Goal: Check status: Check status

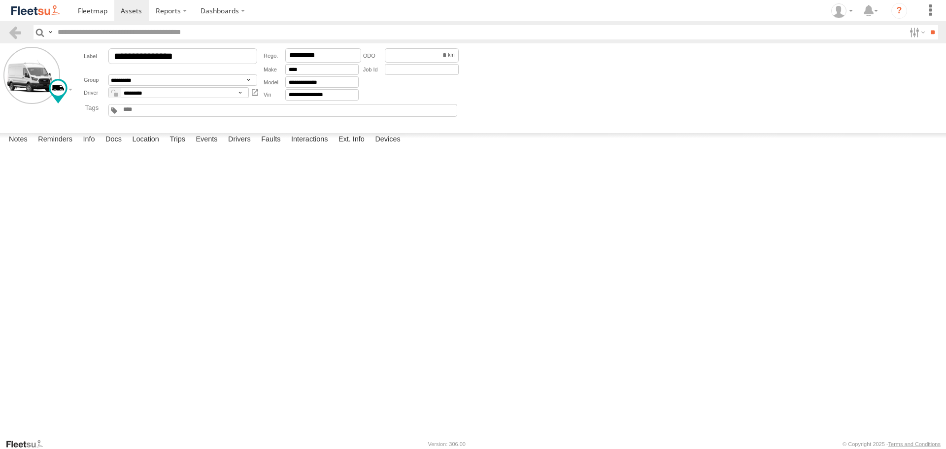
scroll to position [49, 0]
click at [138, 18] on link at bounding box center [131, 10] width 35 height 21
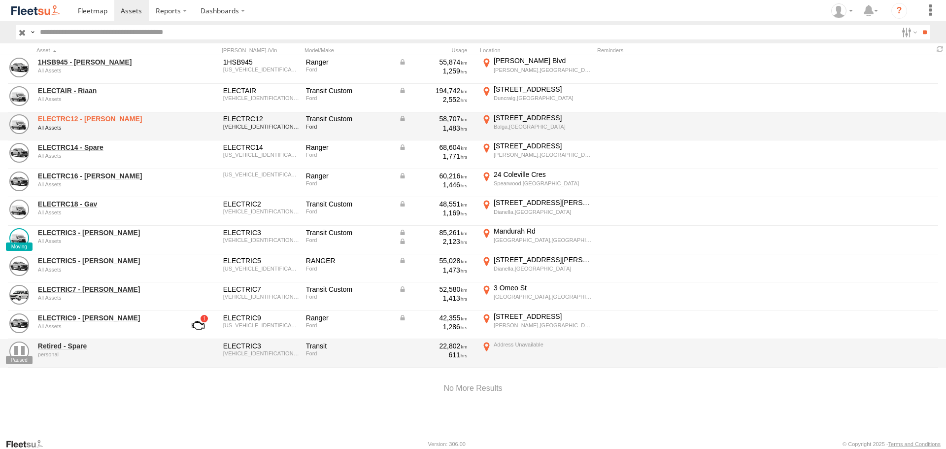
click at [97, 117] on link "ELECTRC12 - [PERSON_NAME]" at bounding box center [105, 118] width 135 height 9
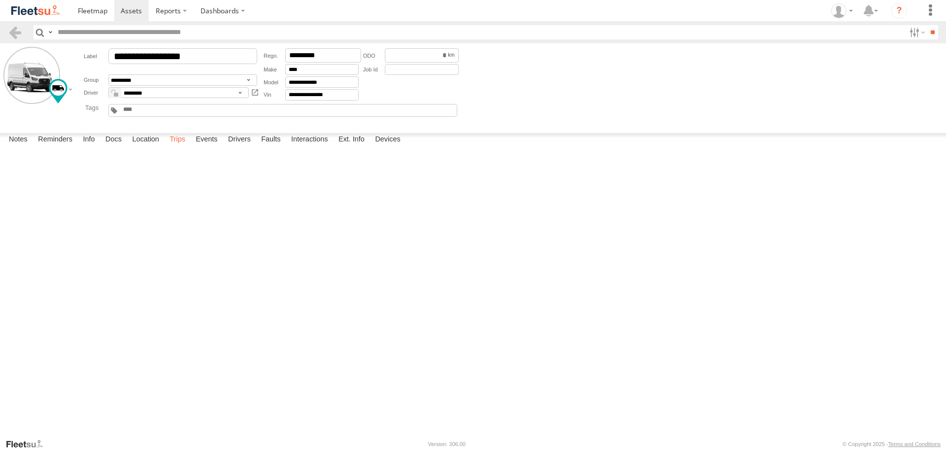
click at [179, 147] on label "Trips" at bounding box center [178, 140] width 26 height 14
